Goal: Check status

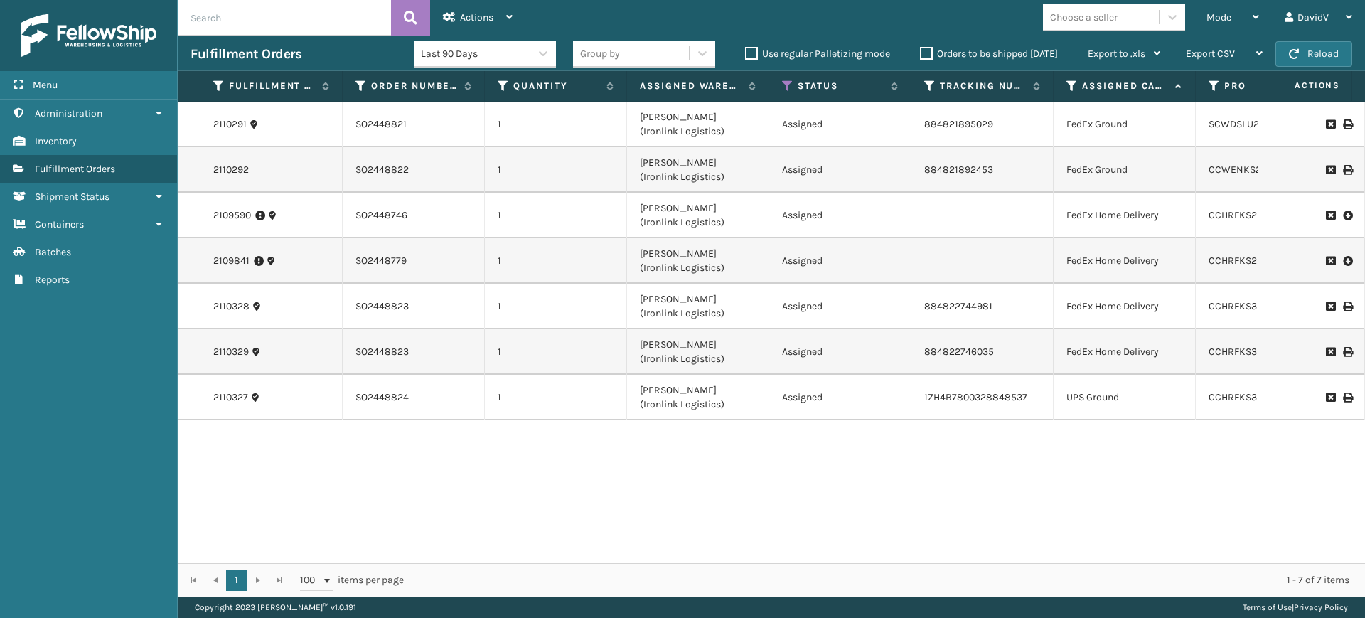
click at [923, 55] on label "Orders to be shipped [DATE]" at bounding box center [989, 54] width 138 height 12
click at [920, 55] on input "Orders to be shipped [DATE]" at bounding box center [920, 49] width 1 height 9
click at [923, 55] on label "Orders to be shipped [DATE]" at bounding box center [989, 54] width 138 height 12
click at [920, 55] on input "Orders to be shipped [DATE]" at bounding box center [920, 49] width 1 height 9
